Goal: Find specific page/section: Find specific page/section

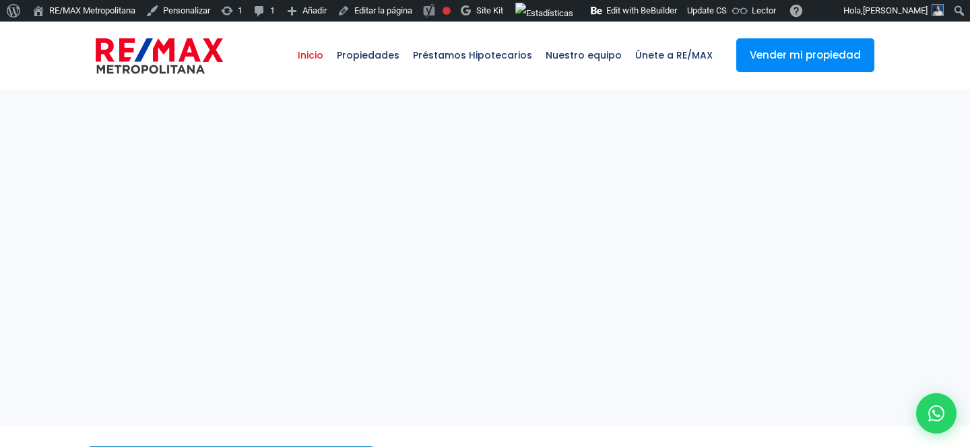
select select
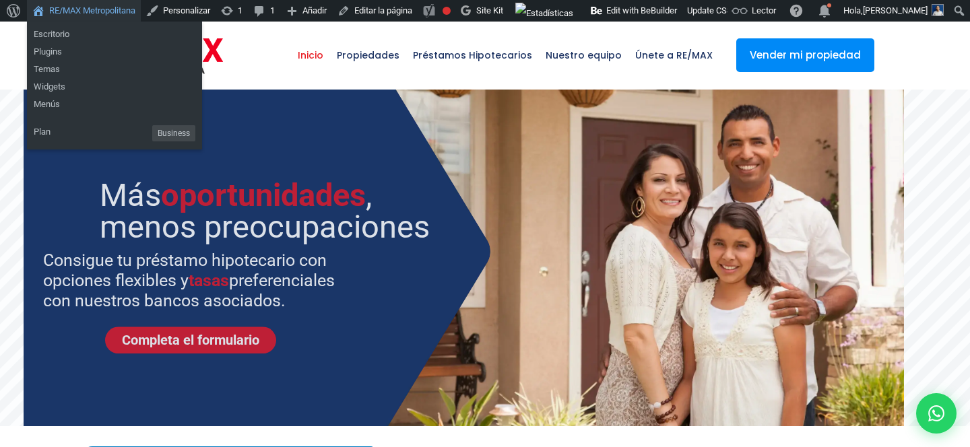
click at [92, 5] on link "RE/MAX Metropolitana" at bounding box center [84, 11] width 114 height 22
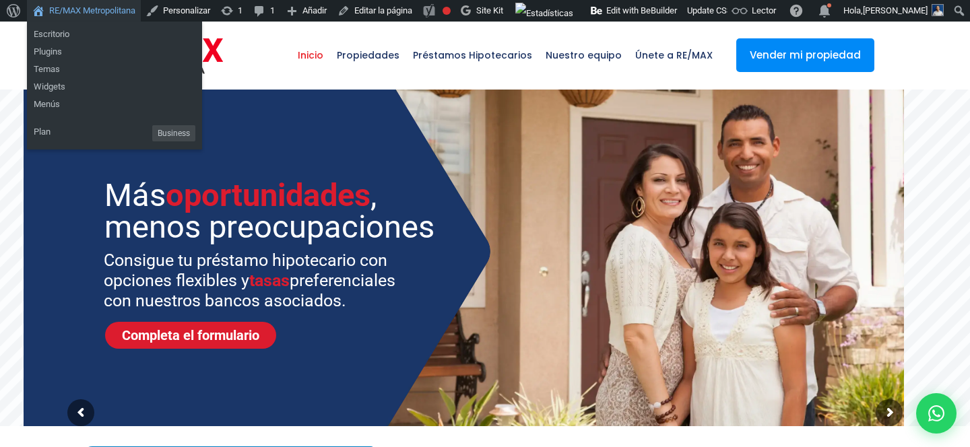
click at [79, 11] on link "RE/MAX Metropolitana" at bounding box center [84, 11] width 114 height 22
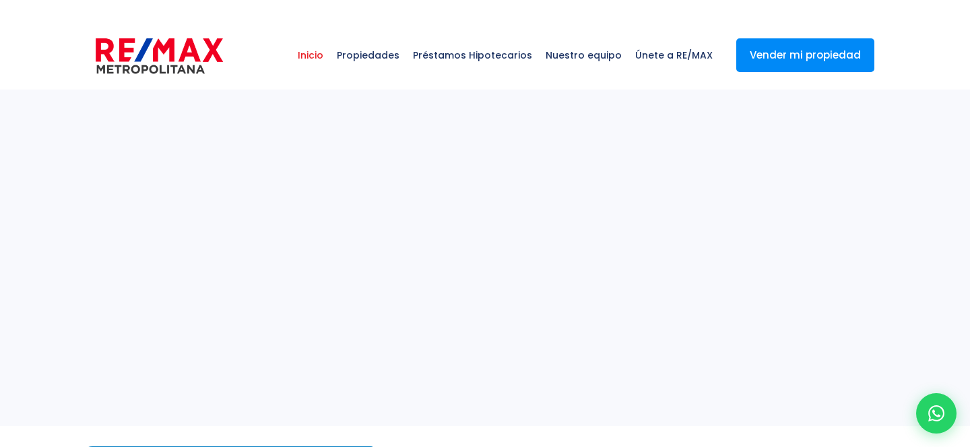
select select
